Goal: Task Accomplishment & Management: Complete application form

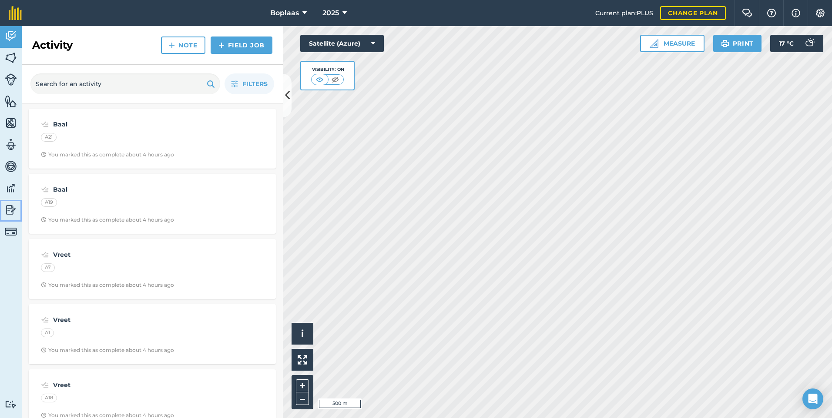
click at [10, 209] on img at bounding box center [11, 210] width 12 height 13
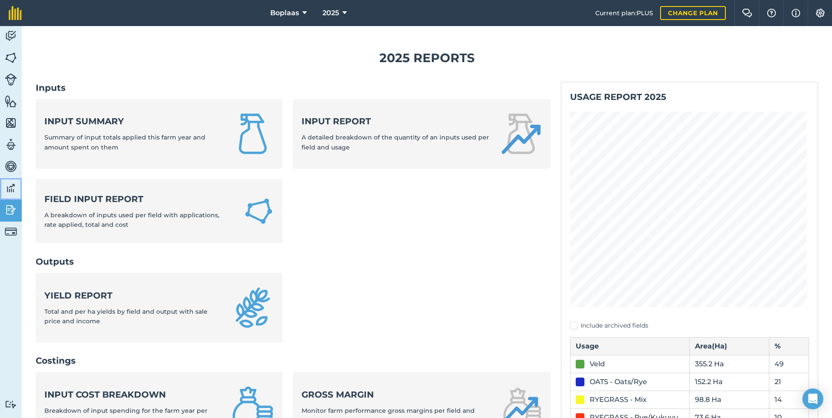
click at [7, 190] on img at bounding box center [11, 188] width 12 height 13
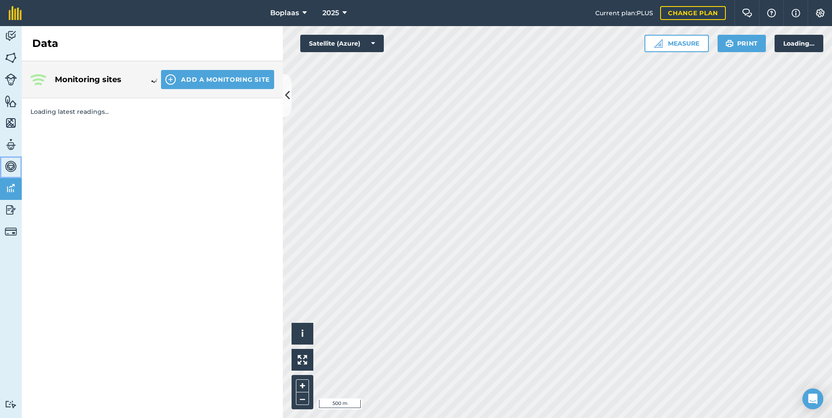
click at [8, 162] on img at bounding box center [11, 166] width 12 height 13
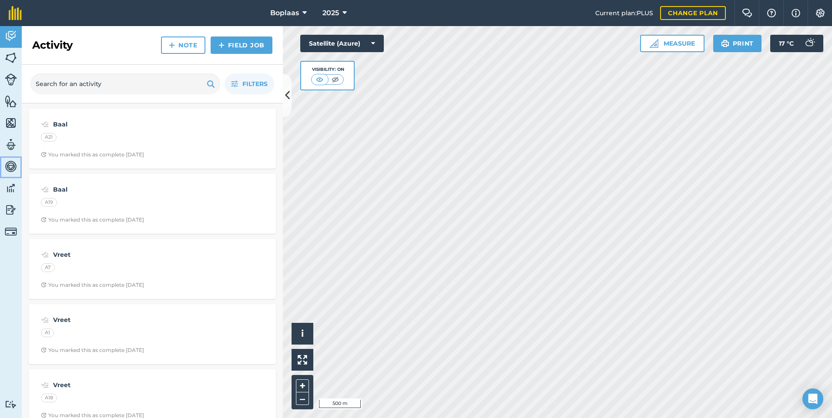
click at [8, 167] on img at bounding box center [11, 166] width 12 height 13
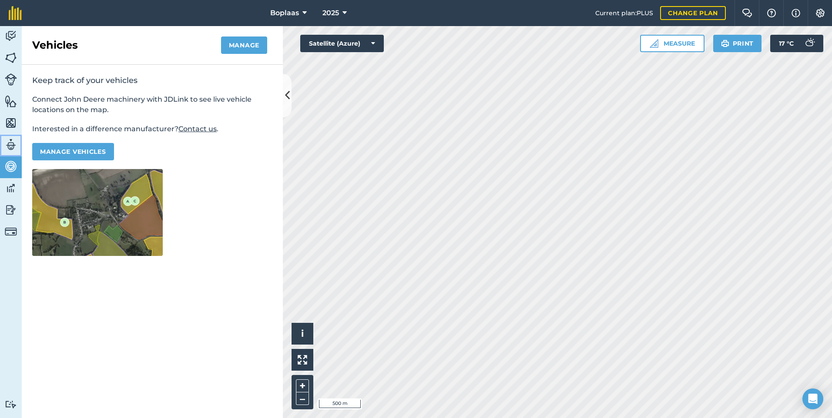
click at [10, 144] on img at bounding box center [11, 144] width 12 height 13
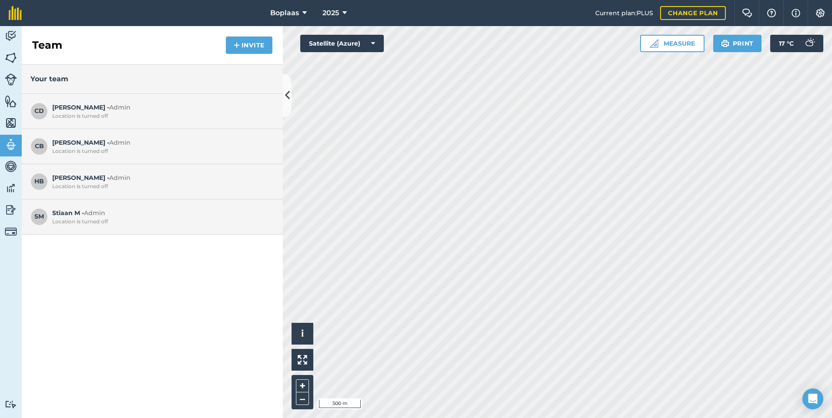
click at [91, 187] on div "Location is turned off" at bounding box center [160, 186] width 217 height 7
click at [38, 180] on span "HB" at bounding box center [38, 181] width 17 height 17
drag, startPoint x: 38, startPoint y: 180, endPoint x: 139, endPoint y: 207, distance: 105.0
click at [139, 207] on div "SM Stiaan M - Admin Location is turned off" at bounding box center [152, 217] width 261 height 35
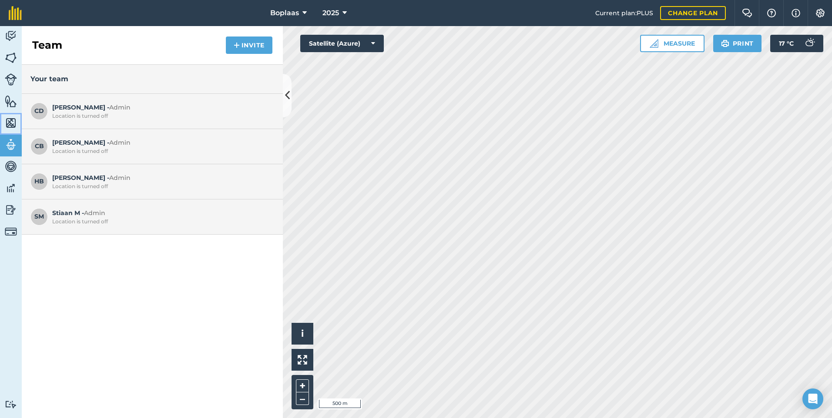
click at [12, 125] on img at bounding box center [11, 123] width 12 height 13
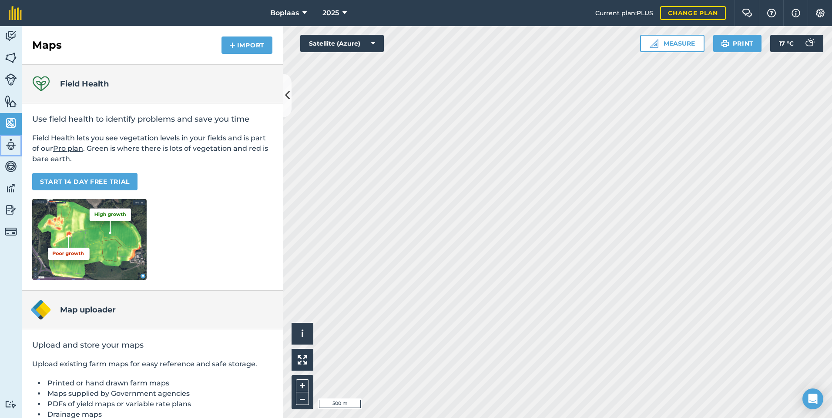
click at [15, 142] on img at bounding box center [11, 144] width 12 height 13
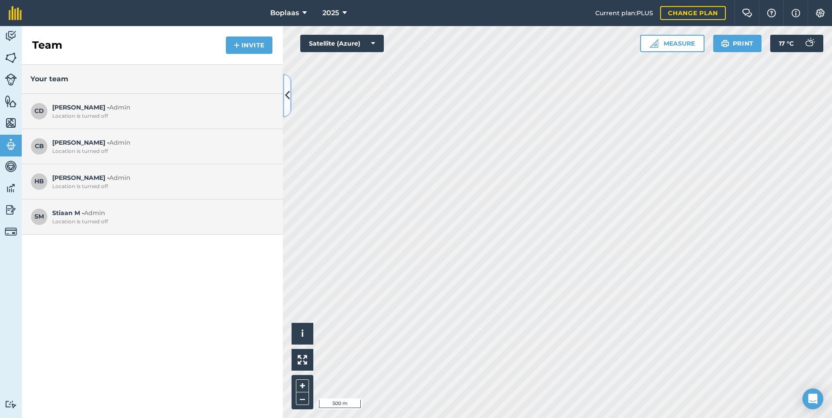
click at [289, 95] on icon at bounding box center [287, 95] width 5 height 15
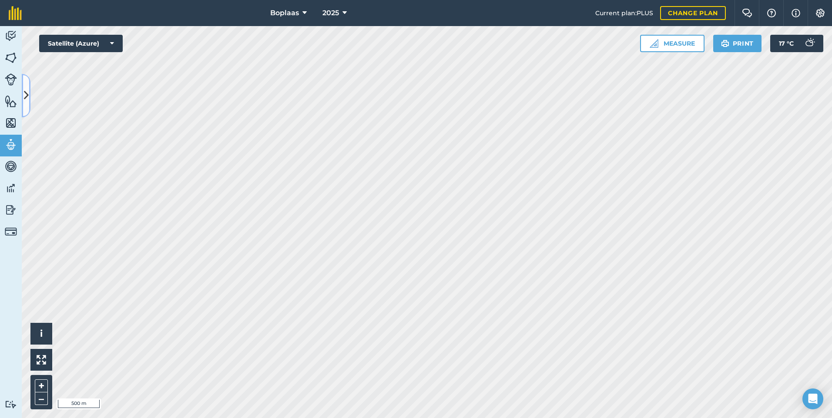
click at [27, 94] on icon at bounding box center [26, 95] width 5 height 15
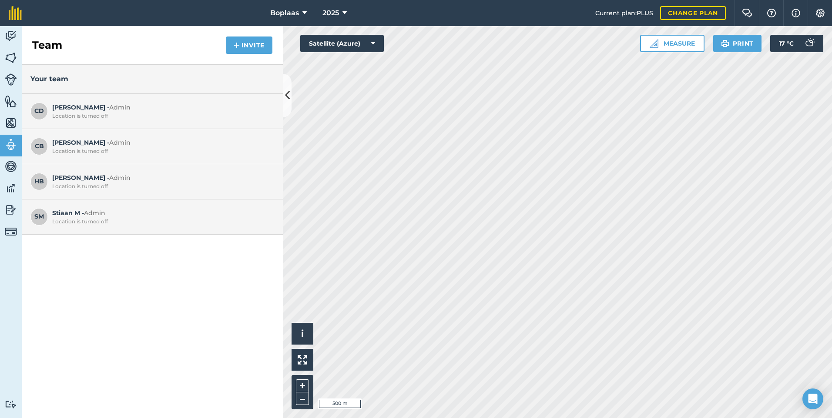
click at [117, 184] on div "Location is turned off" at bounding box center [160, 186] width 217 height 7
click at [38, 180] on span "HB" at bounding box center [38, 181] width 17 height 17
click at [287, 88] on icon at bounding box center [287, 95] width 5 height 15
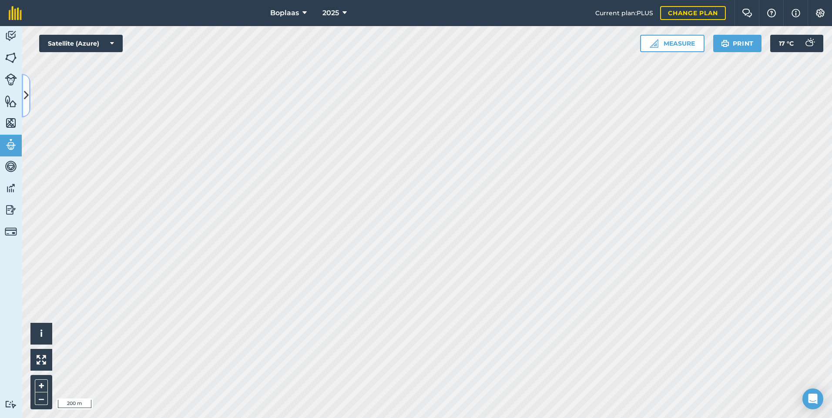
click at [28, 94] on icon at bounding box center [26, 95] width 5 height 15
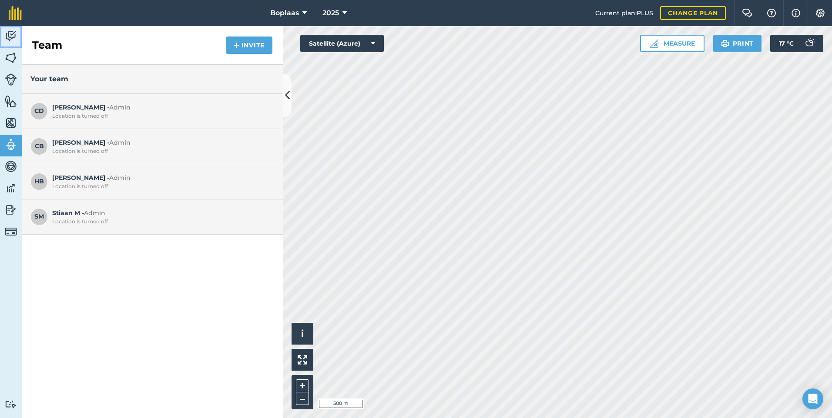
click at [12, 34] on img at bounding box center [11, 36] width 12 height 13
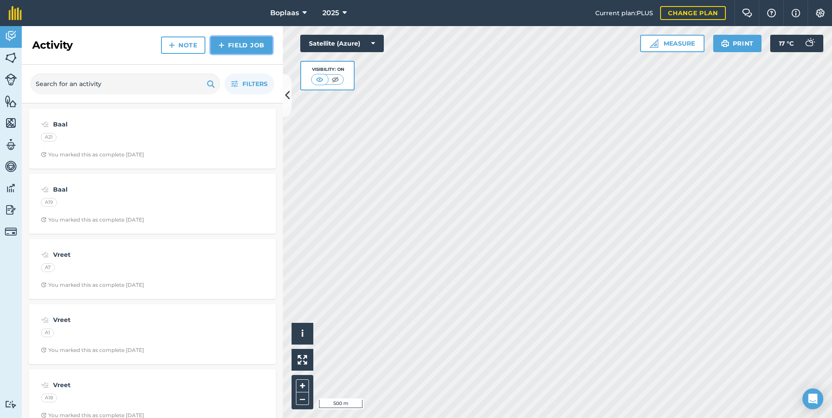
click at [248, 45] on link "Field Job" at bounding box center [242, 45] width 62 height 17
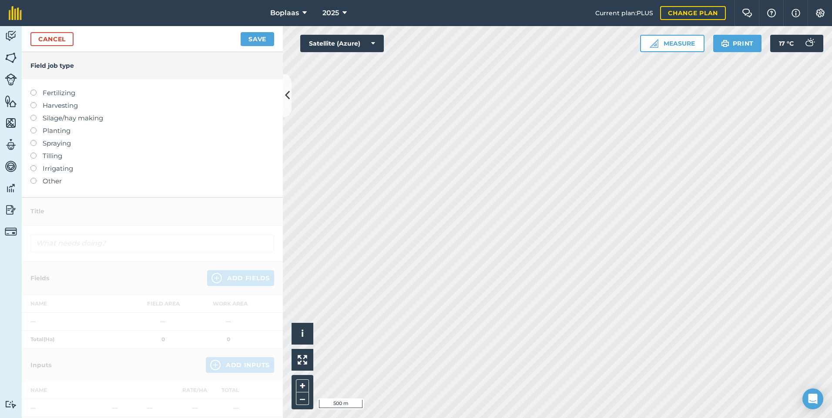
click at [40, 91] on label "Fertilizing" at bounding box center [152, 93] width 244 height 10
type input "Fertilizing"
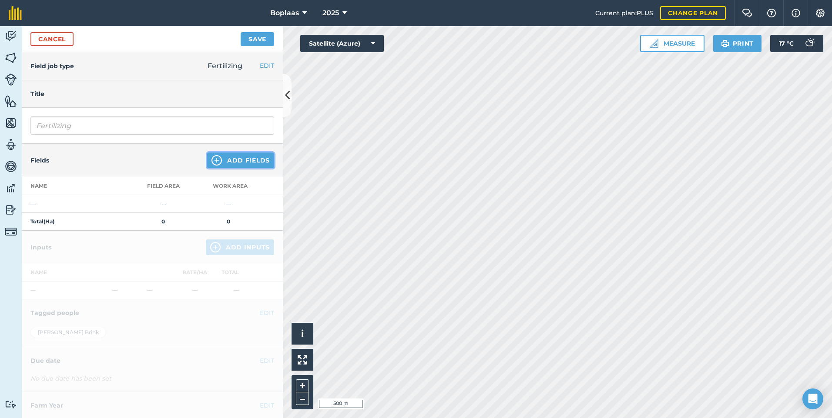
click at [241, 162] on button "Add Fields" at bounding box center [240, 161] width 67 height 16
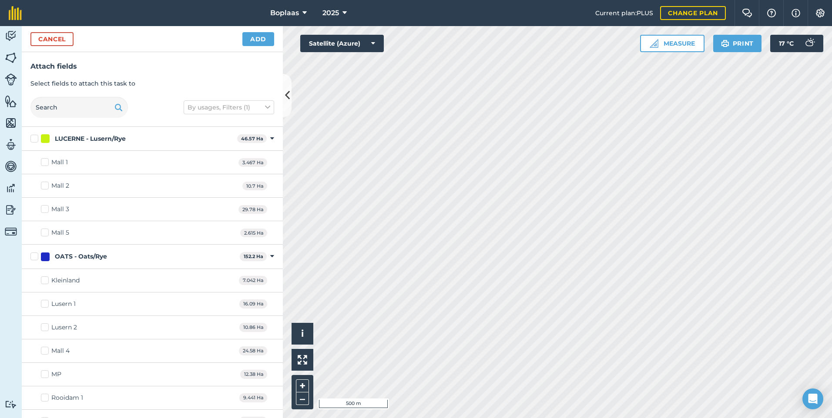
checkbox input "true"
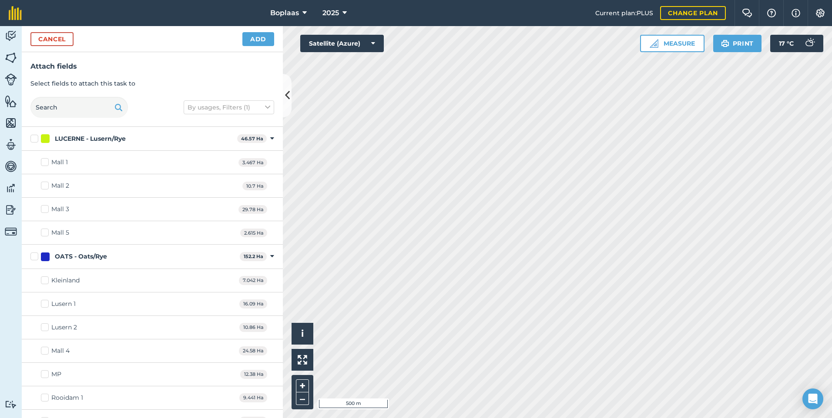
checkbox input "true"
click at [253, 42] on button "Add" at bounding box center [258, 39] width 32 height 14
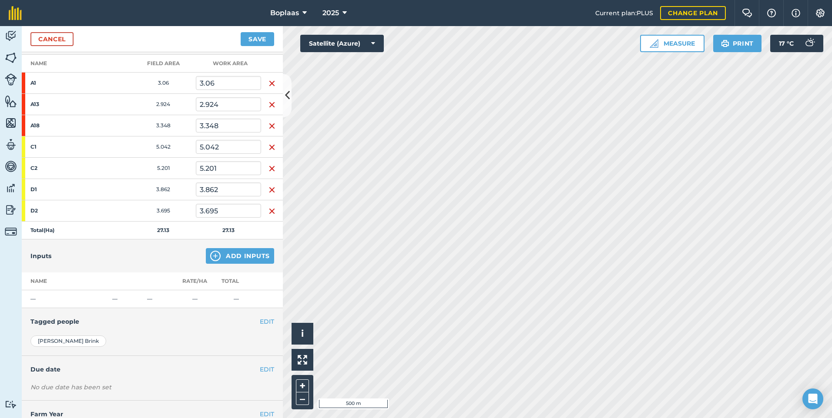
scroll to position [130, 0]
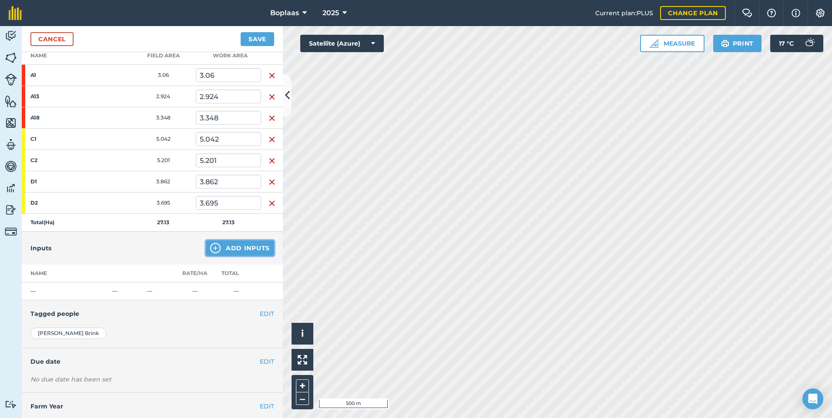
click at [241, 251] on button "Add Inputs" at bounding box center [240, 249] width 68 height 16
